Goal: Check status: Check status

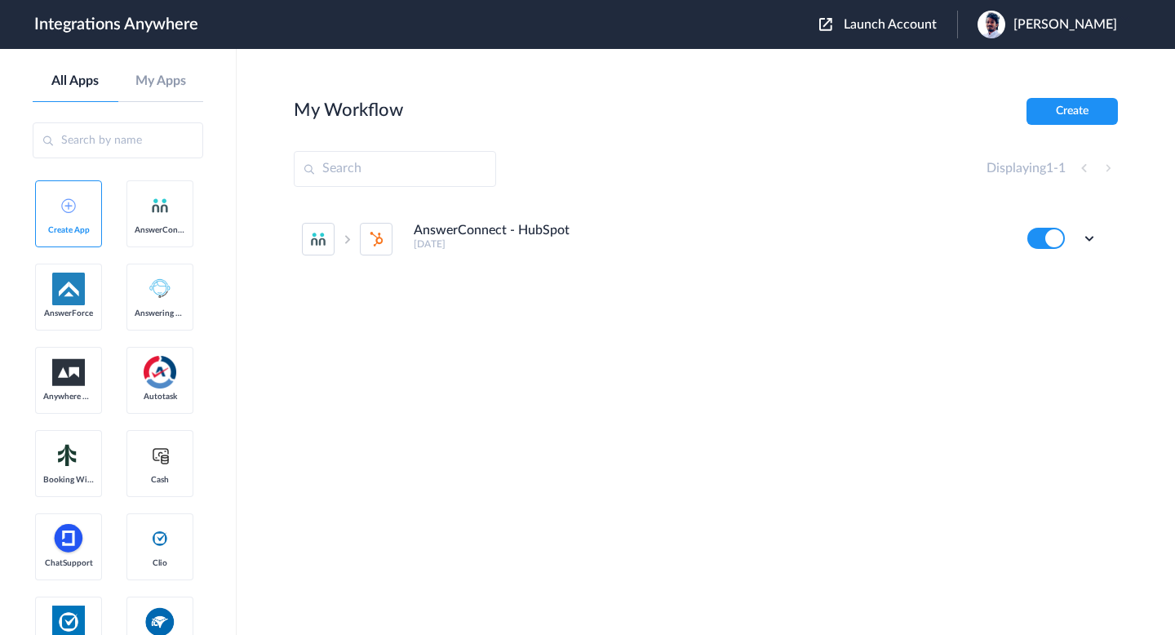
click at [891, 27] on span "Launch Account" at bounding box center [890, 24] width 93 height 13
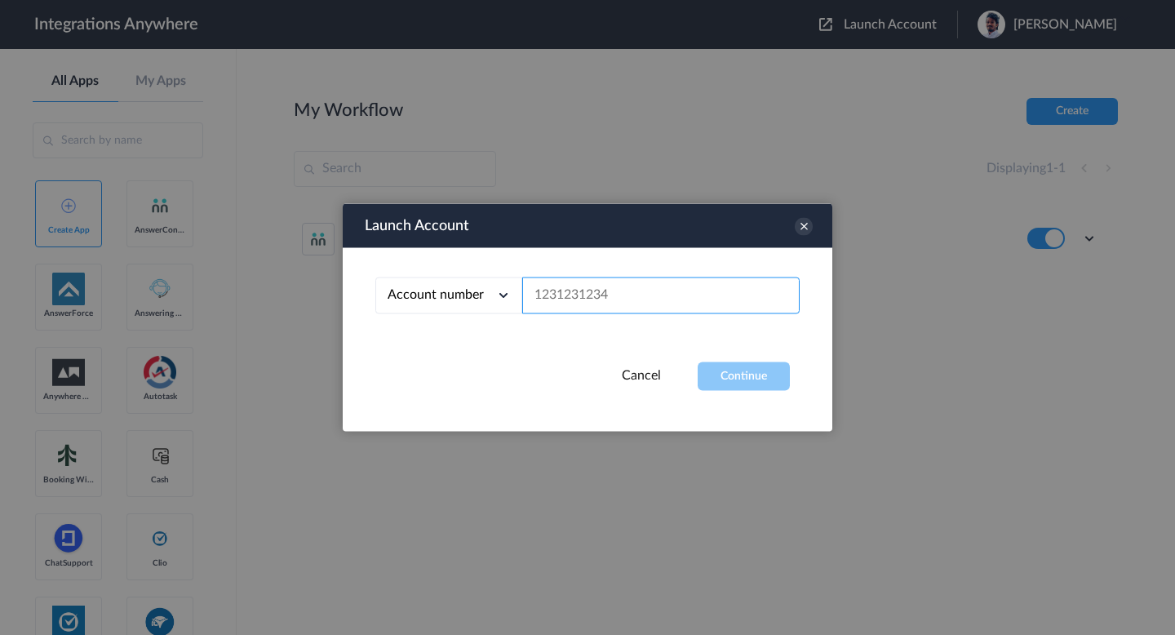
click at [647, 277] on input "text" at bounding box center [660, 295] width 277 height 37
paste input "7014094026"
type input "7014094026"
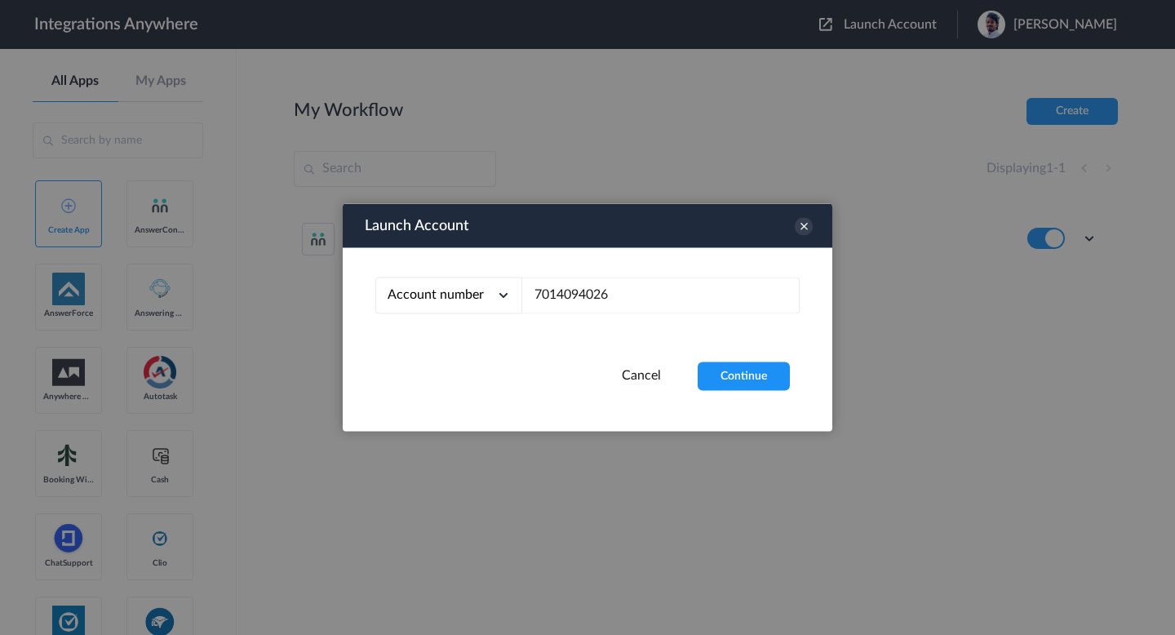
click at [721, 359] on div "Account number Account number Email address 7014094026" at bounding box center [588, 305] width 490 height 114
click at [725, 378] on button "Continue" at bounding box center [744, 376] width 92 height 29
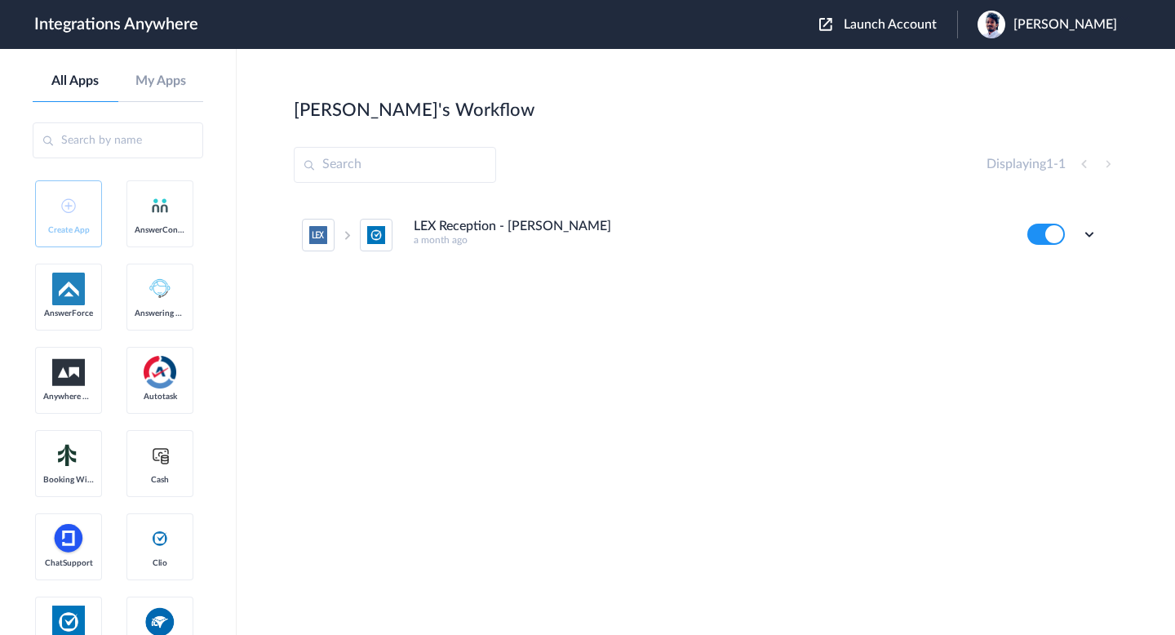
click at [1076, 238] on div "Edit Task history Delete" at bounding box center [1062, 234] width 70 height 21
click at [1097, 237] on icon at bounding box center [1089, 234] width 16 height 16
click at [1048, 271] on li "Edit" at bounding box center [1044, 272] width 106 height 30
click at [1087, 237] on icon at bounding box center [1089, 234] width 16 height 16
click at [1066, 297] on link "Task history" at bounding box center [1043, 301] width 78 height 11
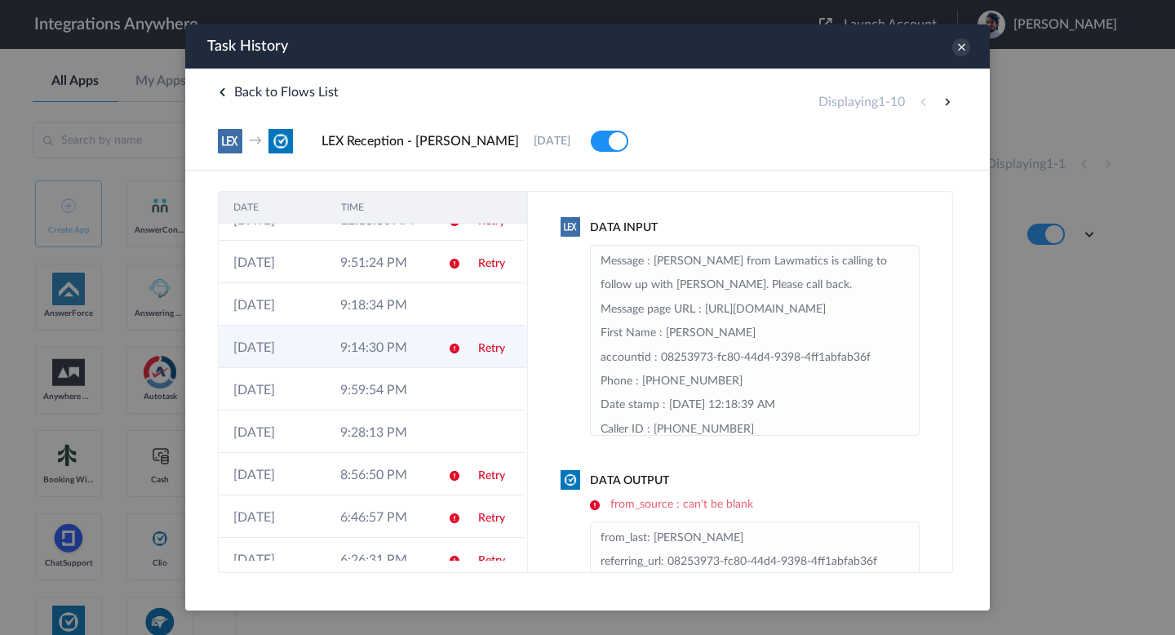
scroll to position [87, 0]
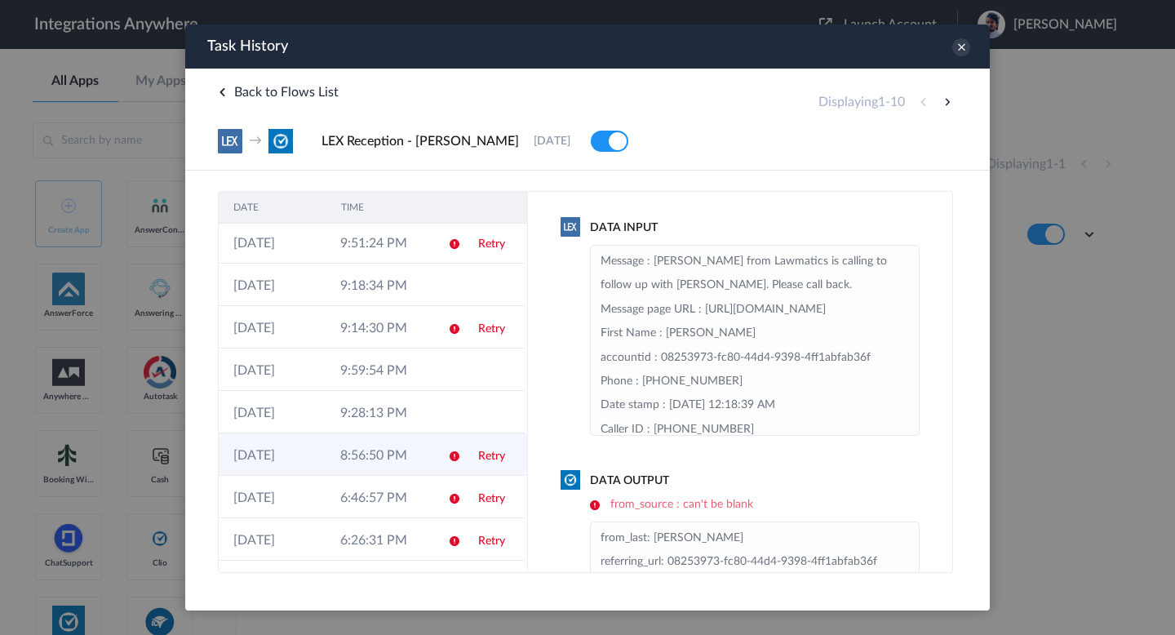
click at [459, 449] on td at bounding box center [448, 454] width 31 height 42
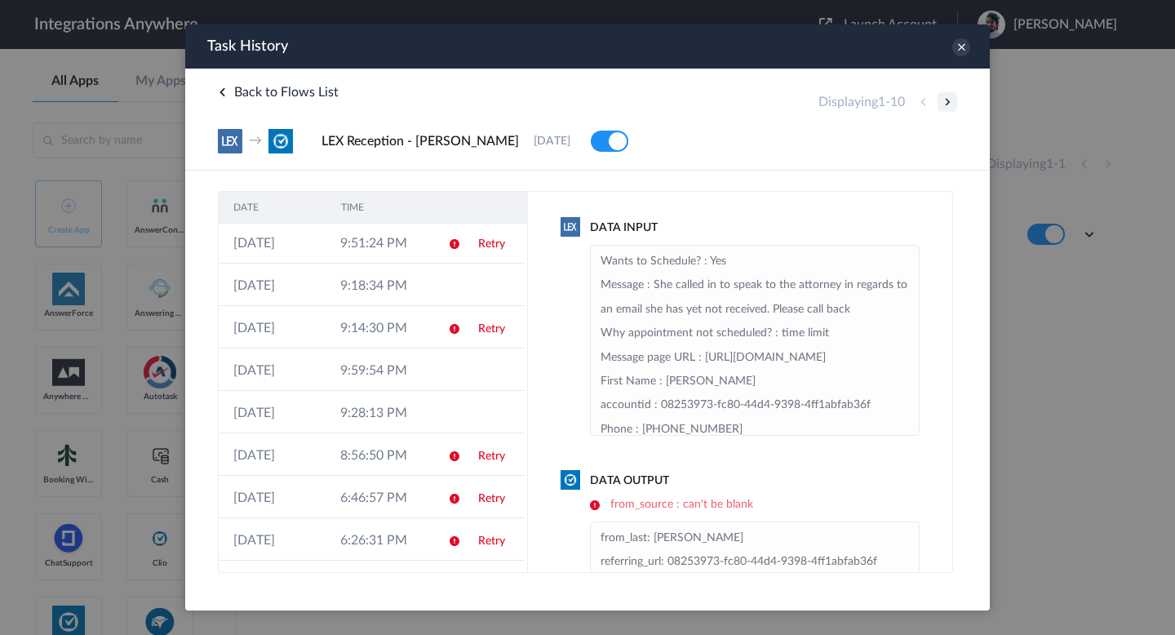
click at [942, 109] on button at bounding box center [948, 102] width 20 height 20
click at [942, 108] on button at bounding box center [948, 102] width 20 height 20
click at [949, 109] on button at bounding box center [948, 102] width 20 height 20
click at [479, 244] on link "Retry" at bounding box center [491, 243] width 27 height 11
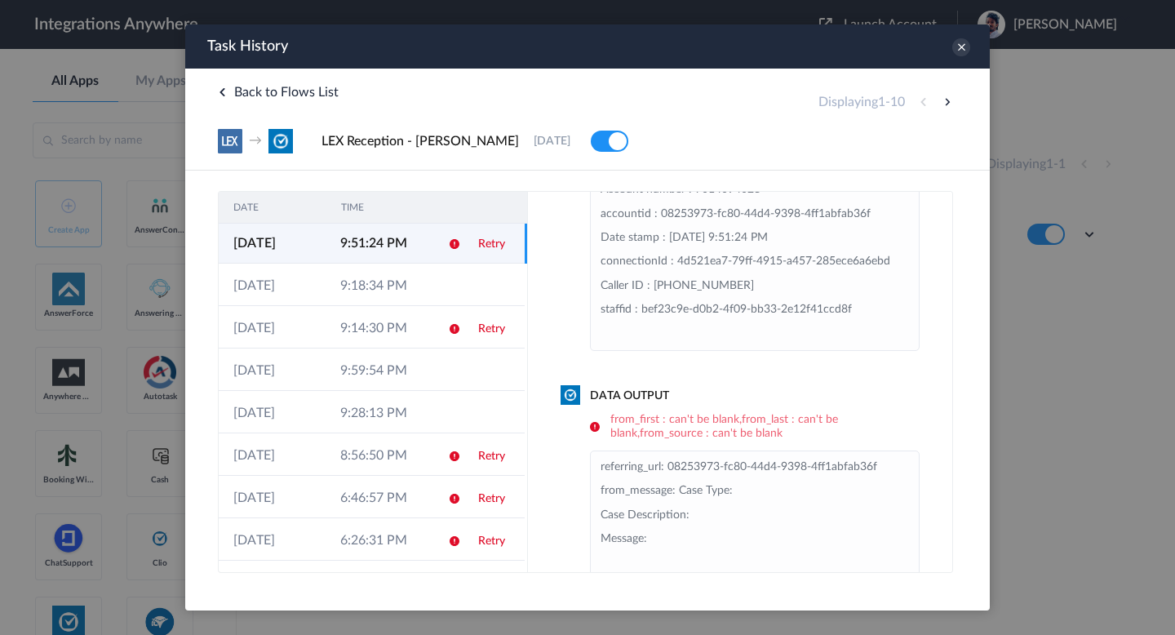
scroll to position [0, 0]
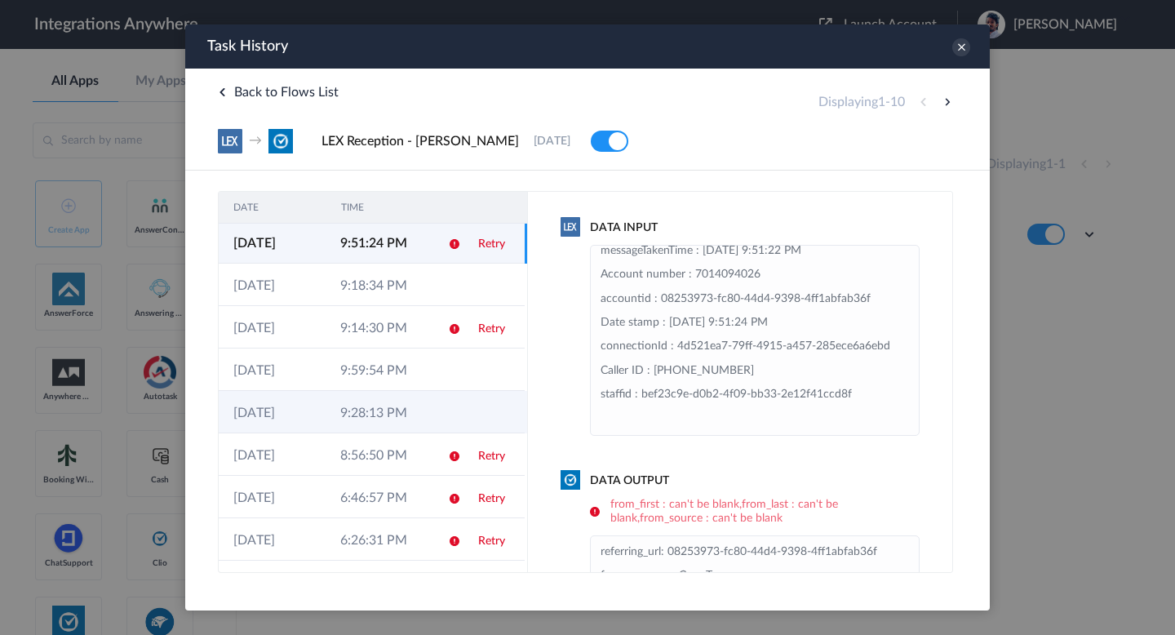
click at [383, 422] on td "9:28:13 PM" at bounding box center [379, 412] width 107 height 42
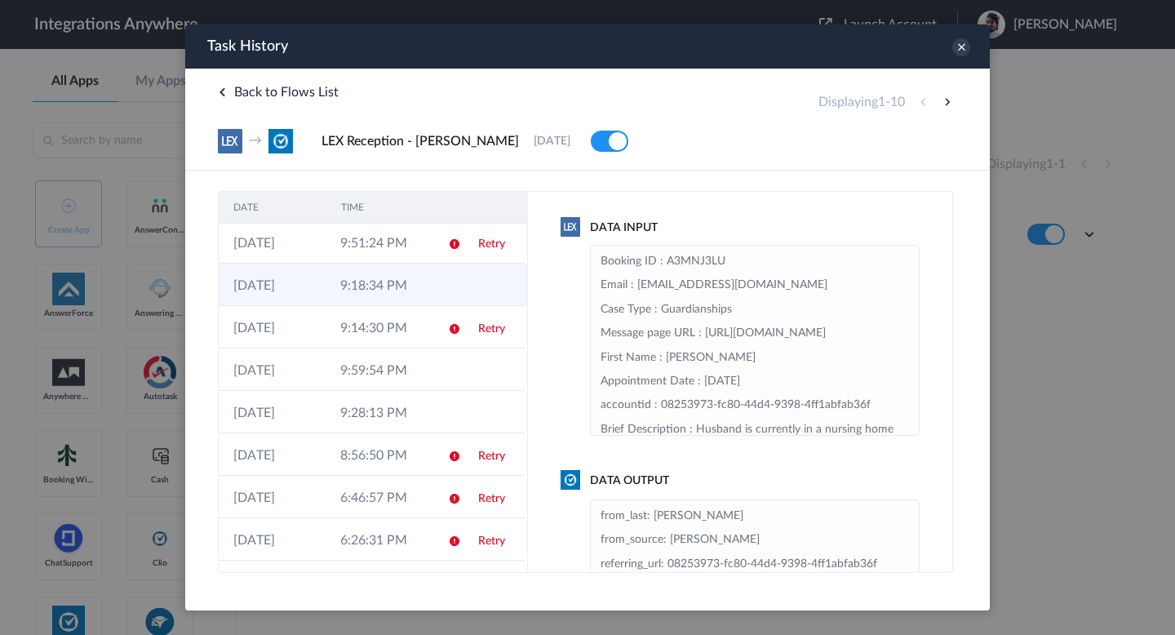
click at [424, 296] on td "9:18:34 PM" at bounding box center [379, 285] width 107 height 42
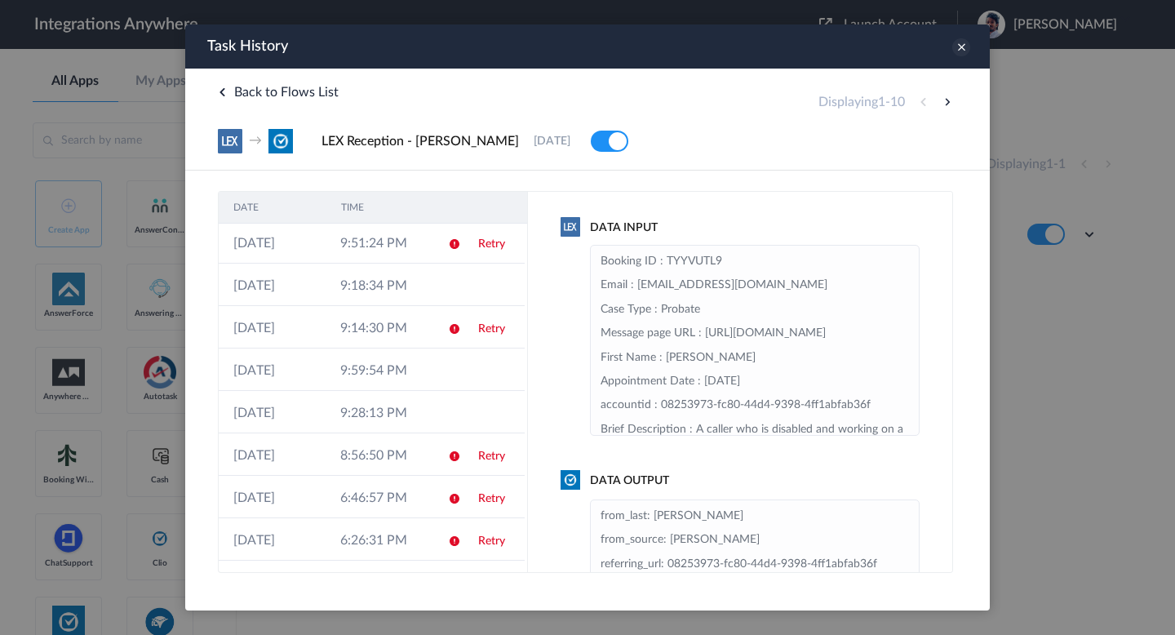
click at [964, 45] on icon at bounding box center [961, 47] width 18 height 18
